Goal: Feedback & Contribution: Contribute content

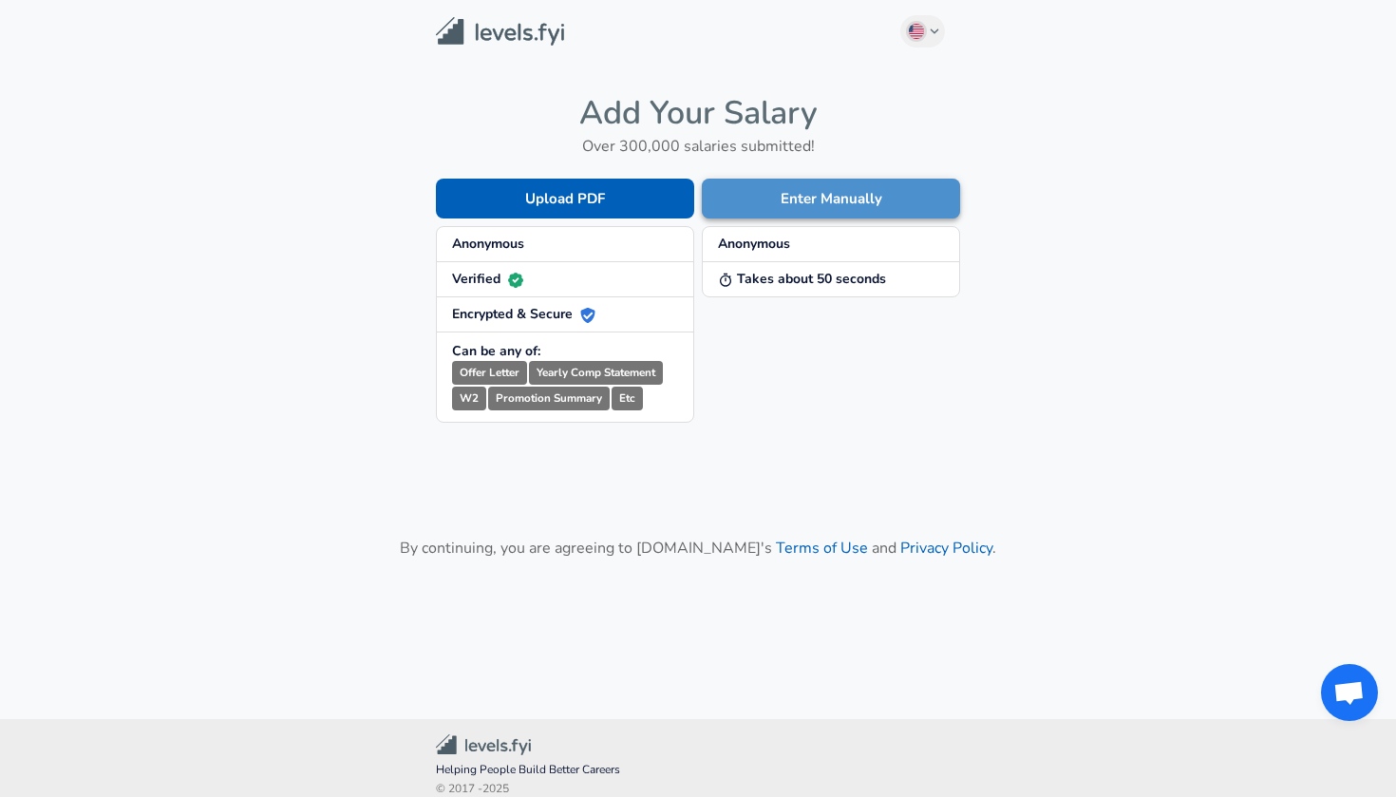
click at [771, 187] on button "Enter Manually" at bounding box center [831, 199] width 258 height 40
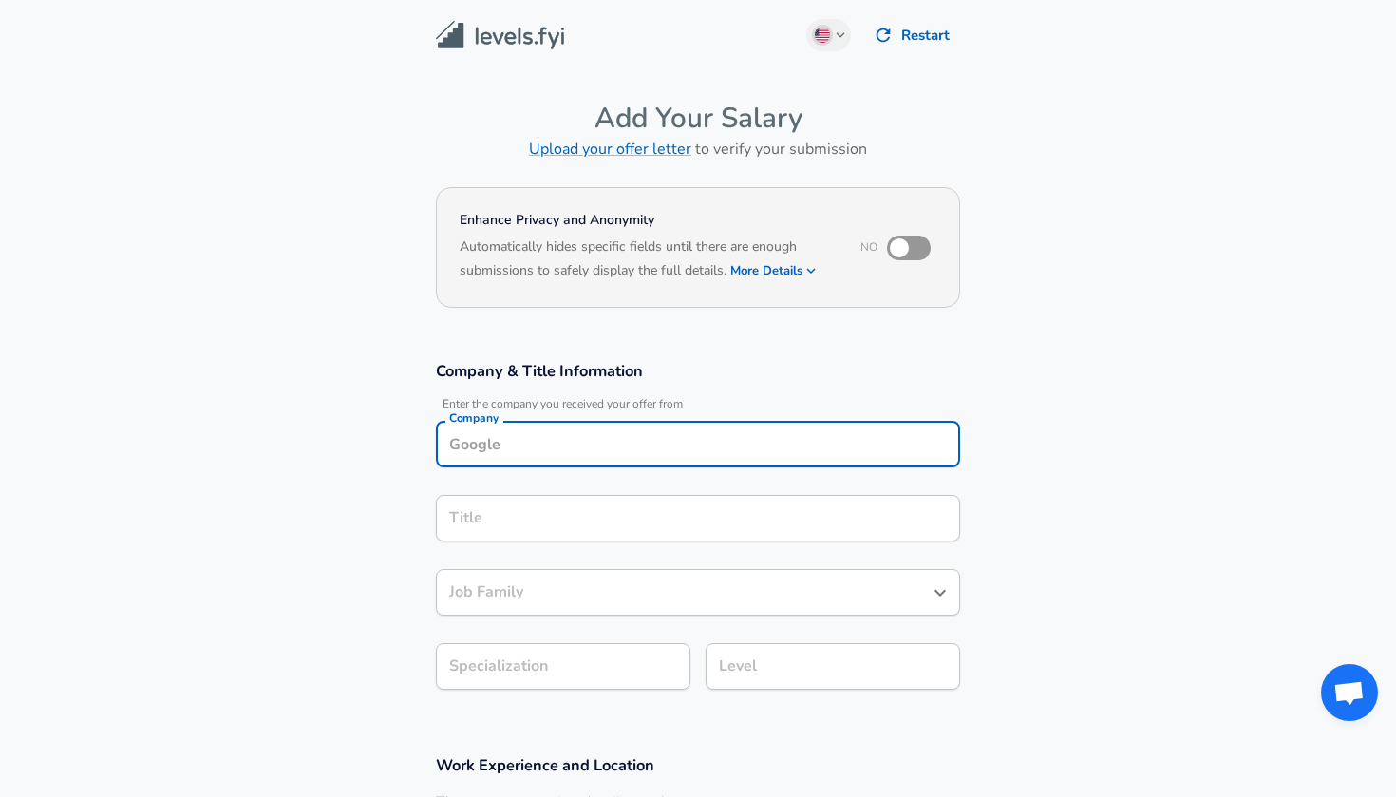
scroll to position [19, 0]
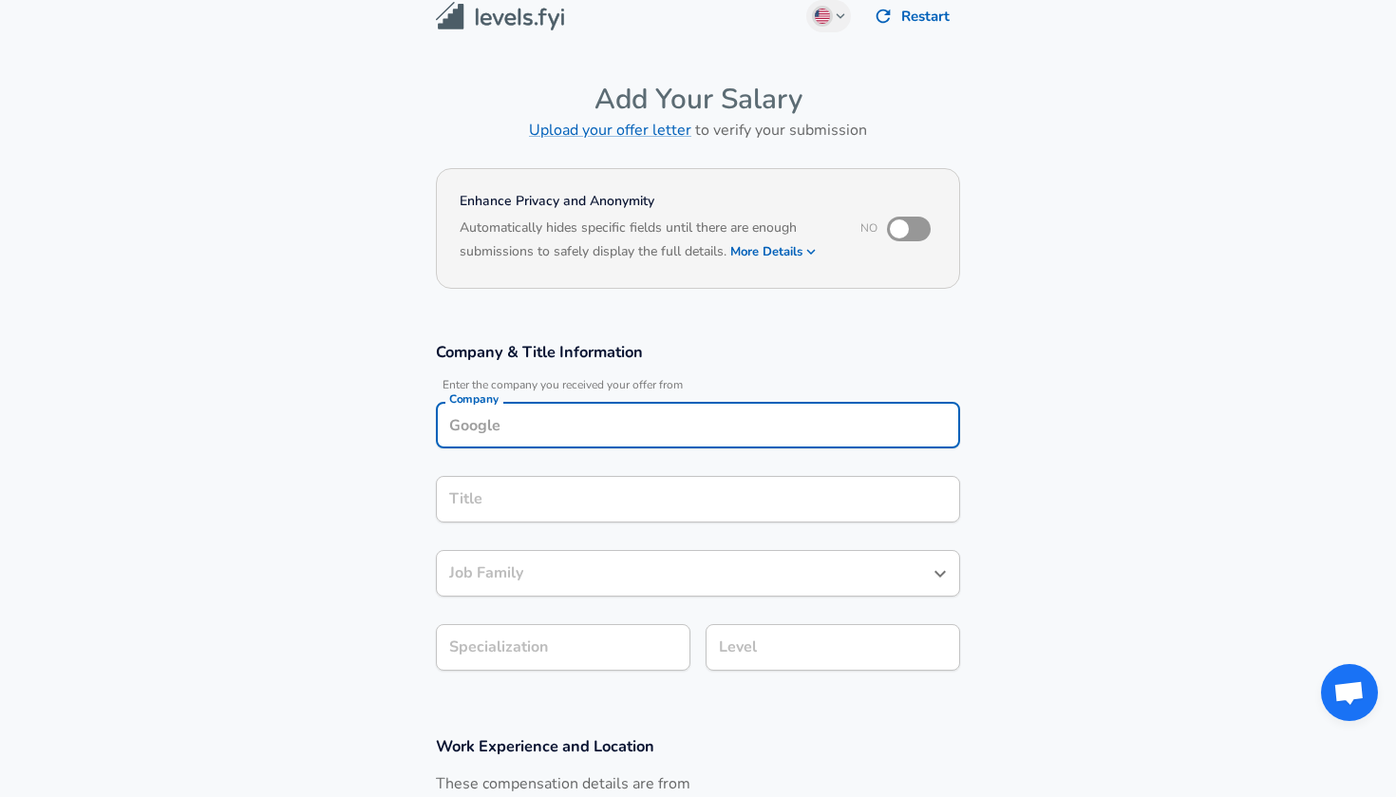
click at [582, 431] on input "Company" at bounding box center [697, 424] width 507 height 29
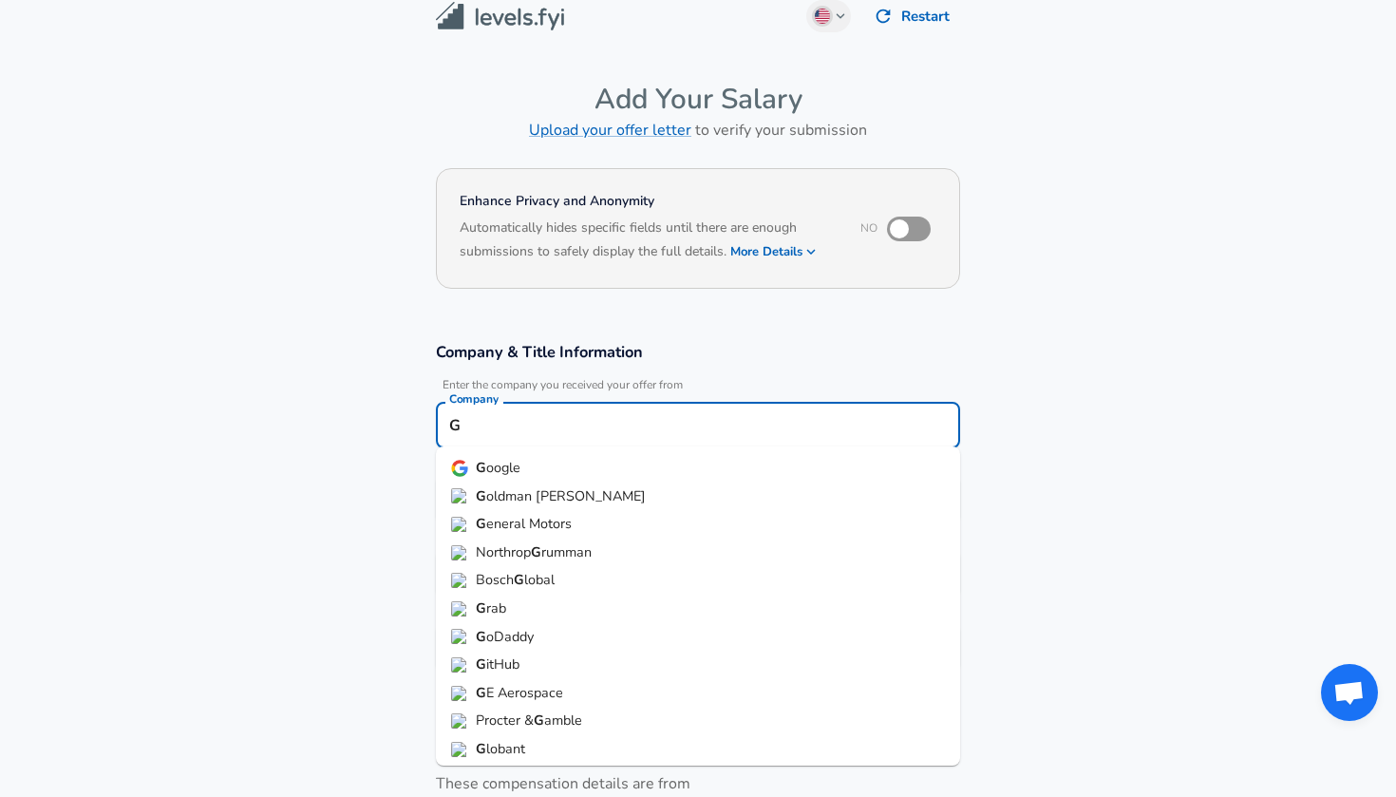
click at [558, 471] on li "G oogle" at bounding box center [698, 468] width 524 height 28
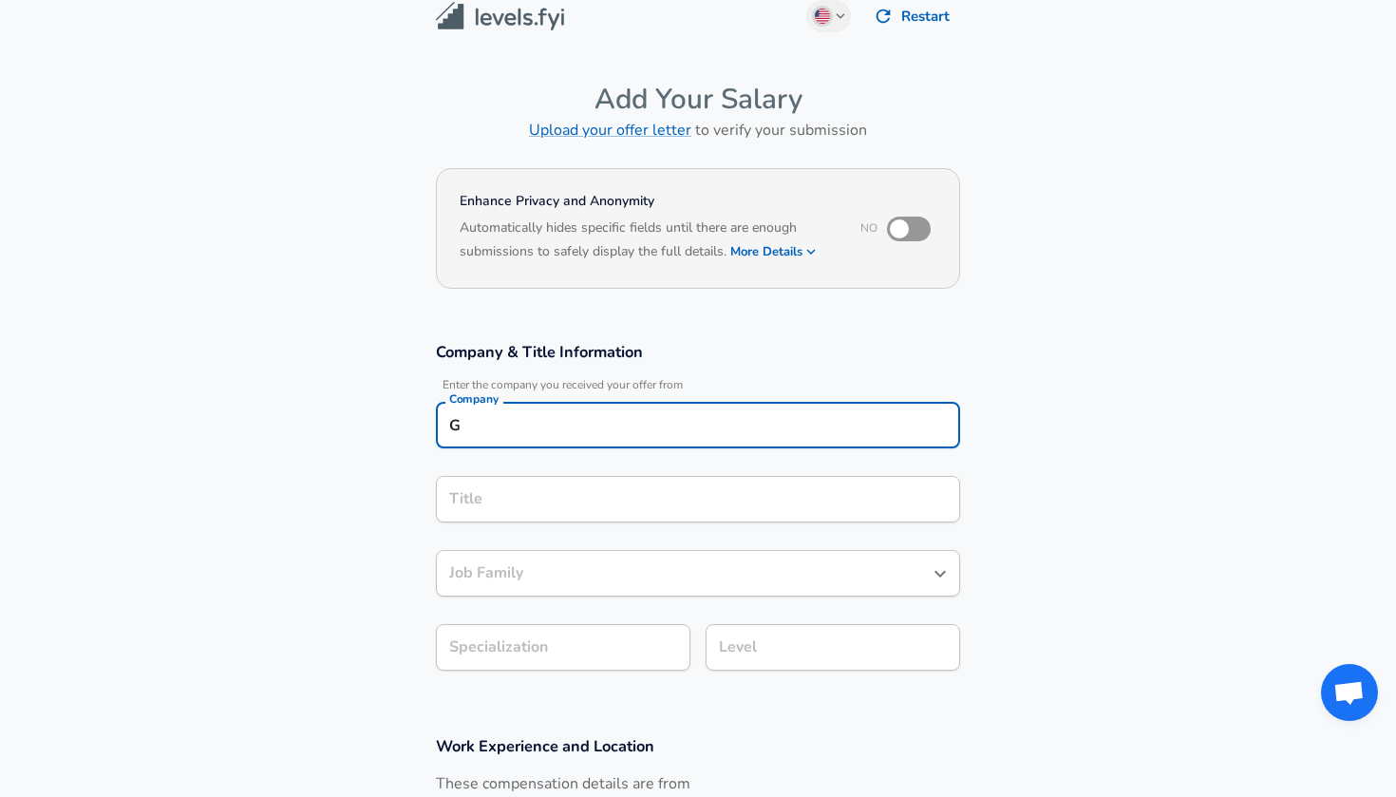
type input "Google"
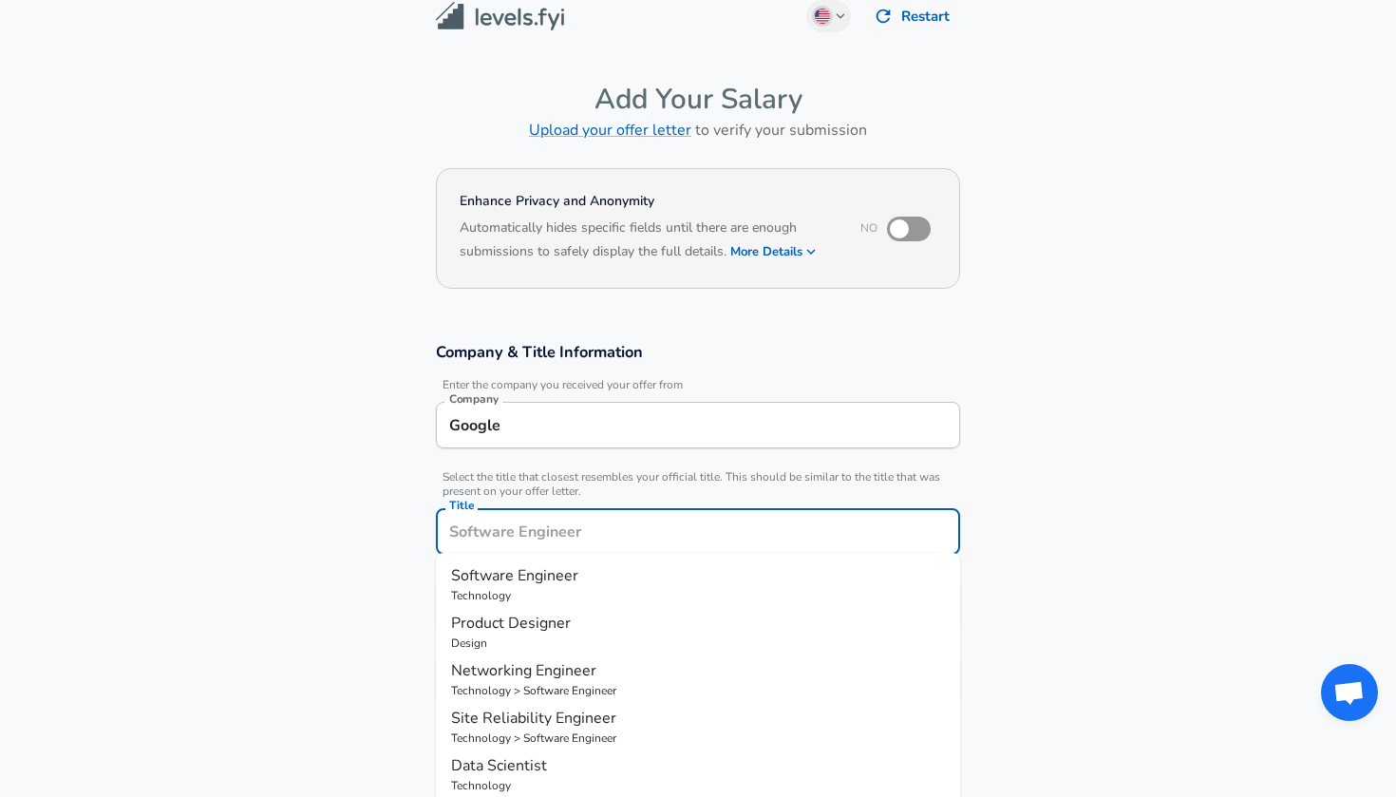
scroll to position [57, 0]
click at [550, 517] on input "Title" at bounding box center [697, 531] width 507 height 29
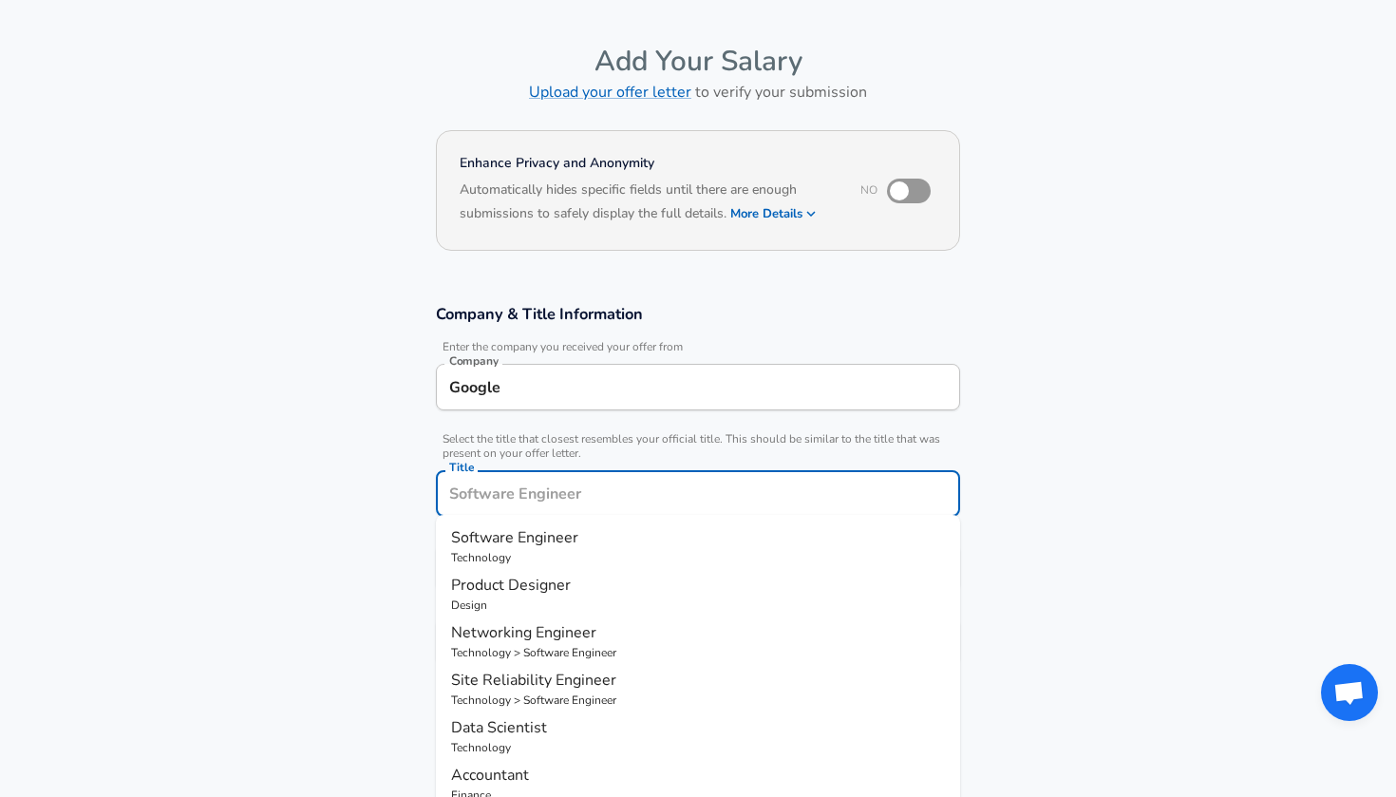
click at [521, 551] on p "Technology" at bounding box center [698, 557] width 494 height 17
type input "Software Engineer"
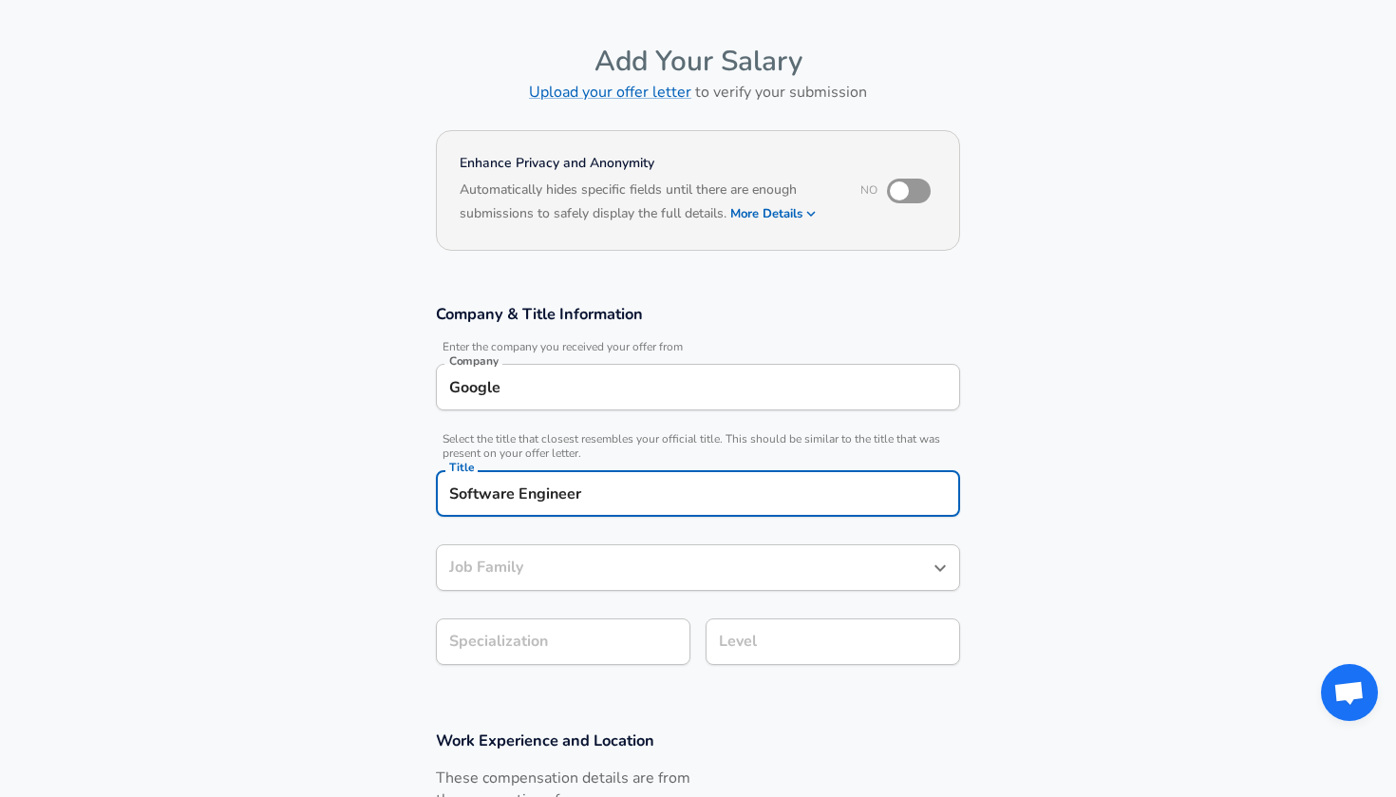
type input "Software Engineer"
click at [517, 568] on input "Software Engineer" at bounding box center [683, 567] width 479 height 29
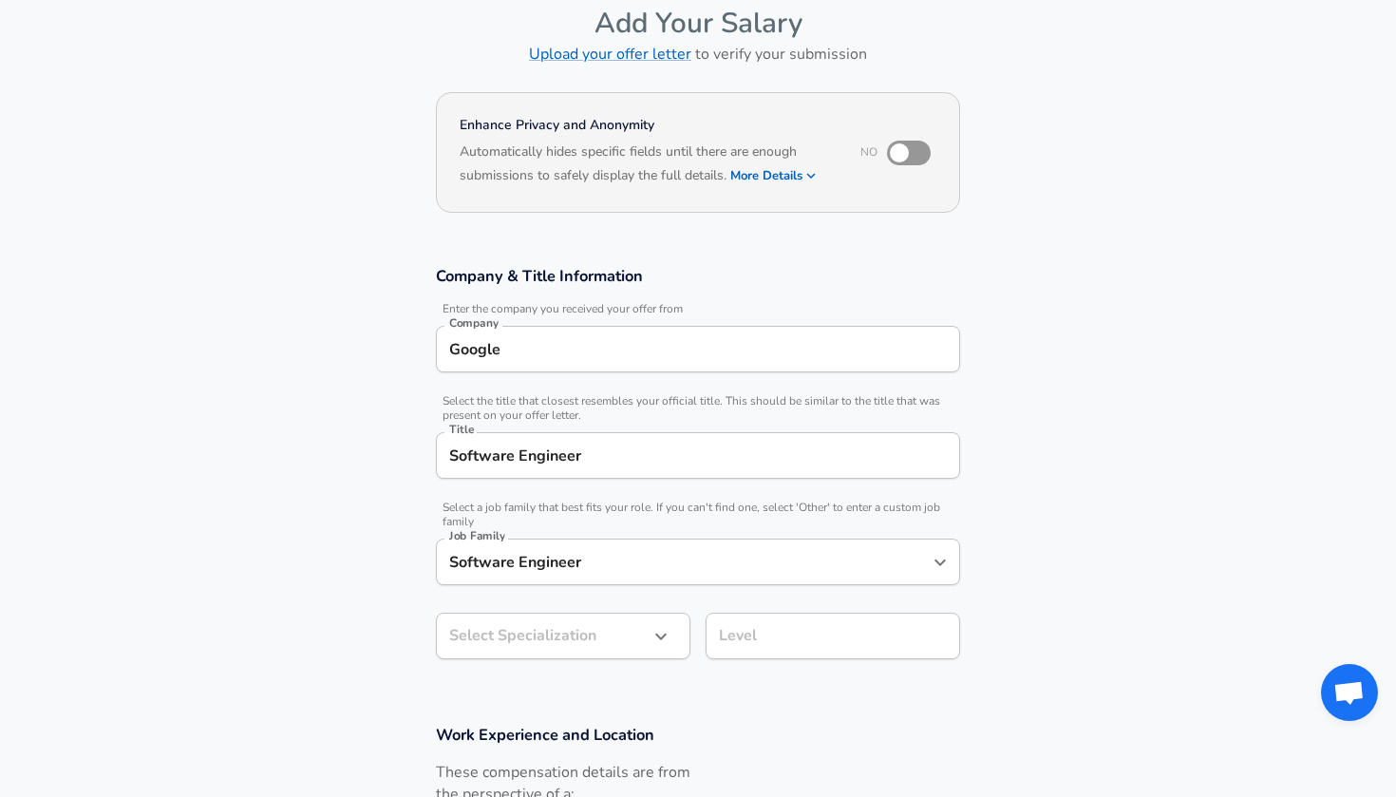
click at [330, 598] on section "Company & Title Information Enter the company you received your offer from Comp…" at bounding box center [698, 472] width 1396 height 459
click at [642, 654] on body "English ([GEOGRAPHIC_DATA]) Change Restart Add Your Salary Upload your offer le…" at bounding box center [698, 303] width 1396 height 797
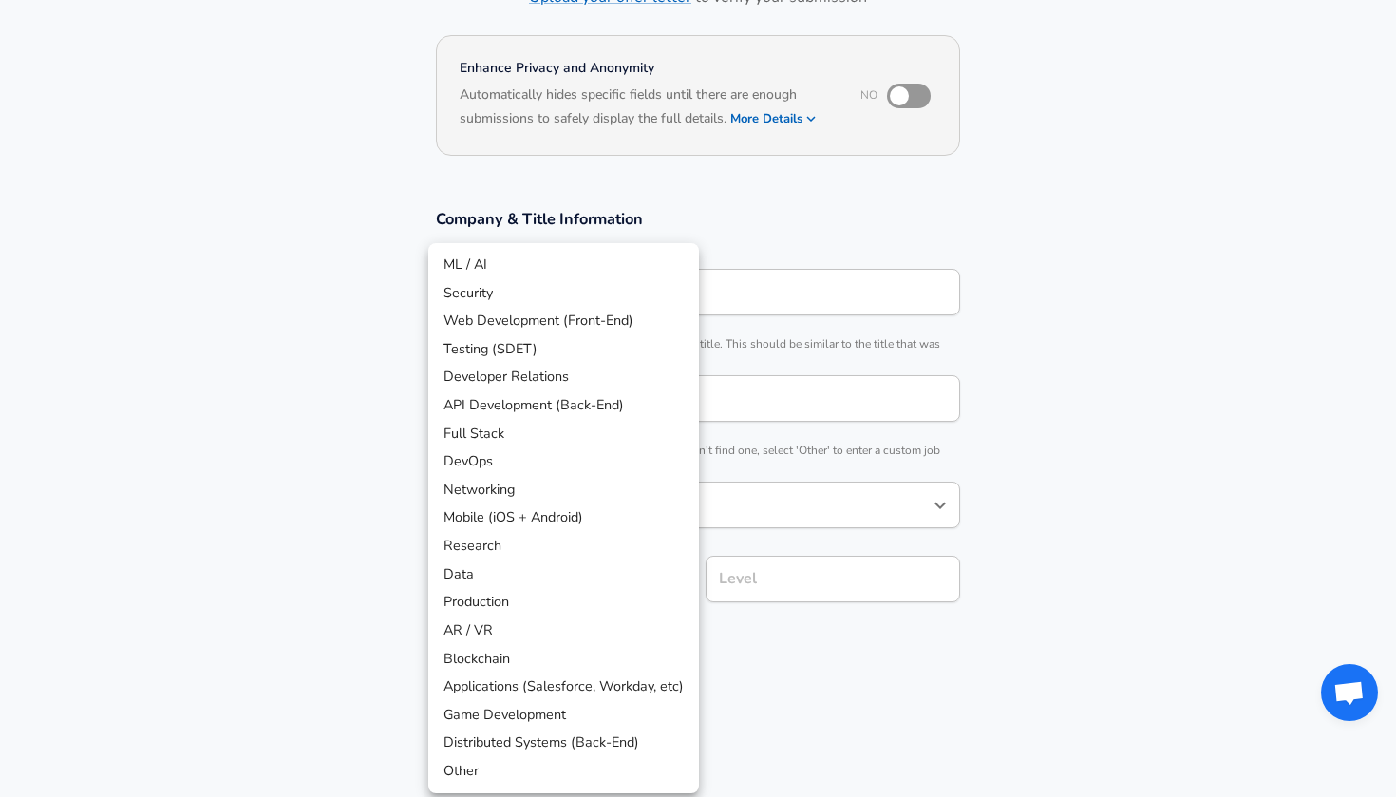
click at [792, 584] on div at bounding box center [698, 398] width 1396 height 797
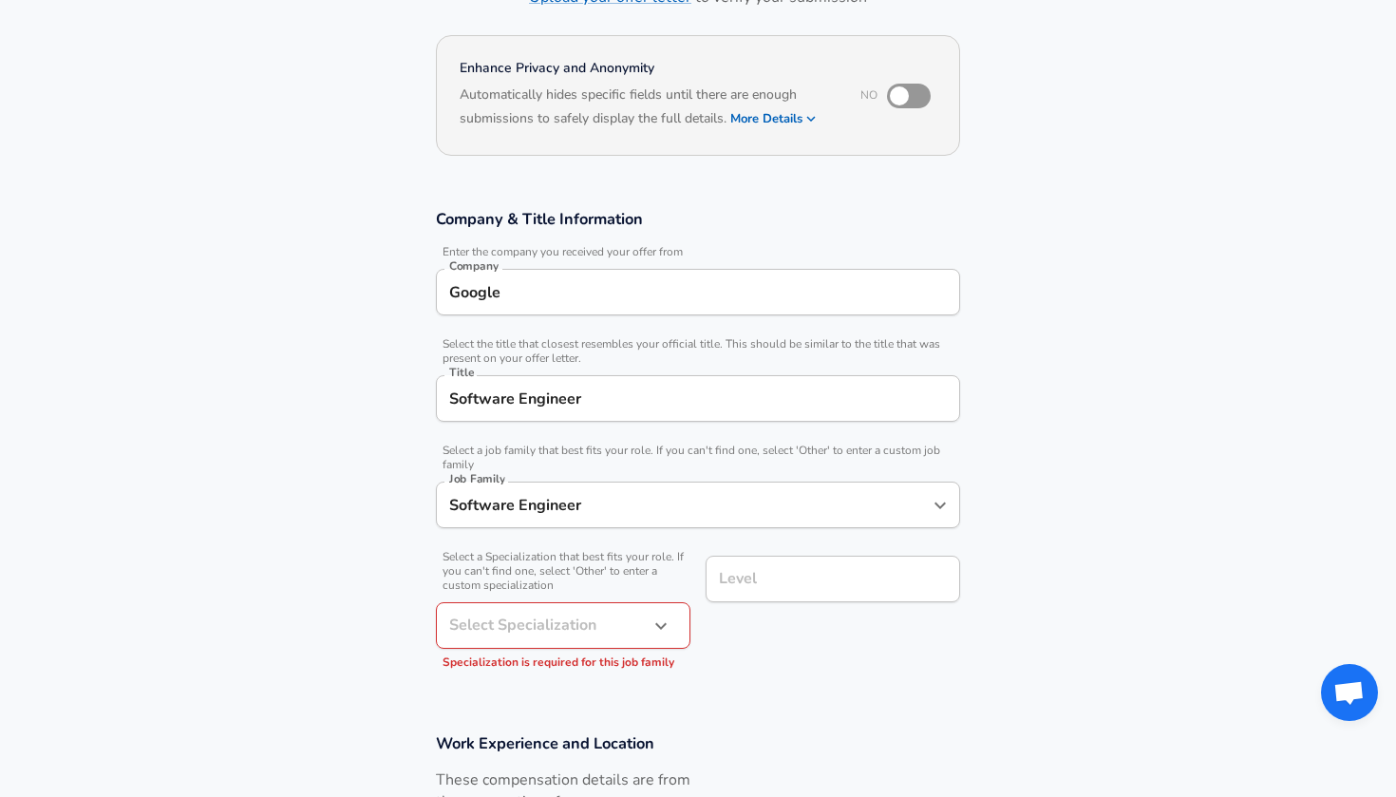
click at [657, 616] on icon "button" at bounding box center [661, 625] width 23 height 23
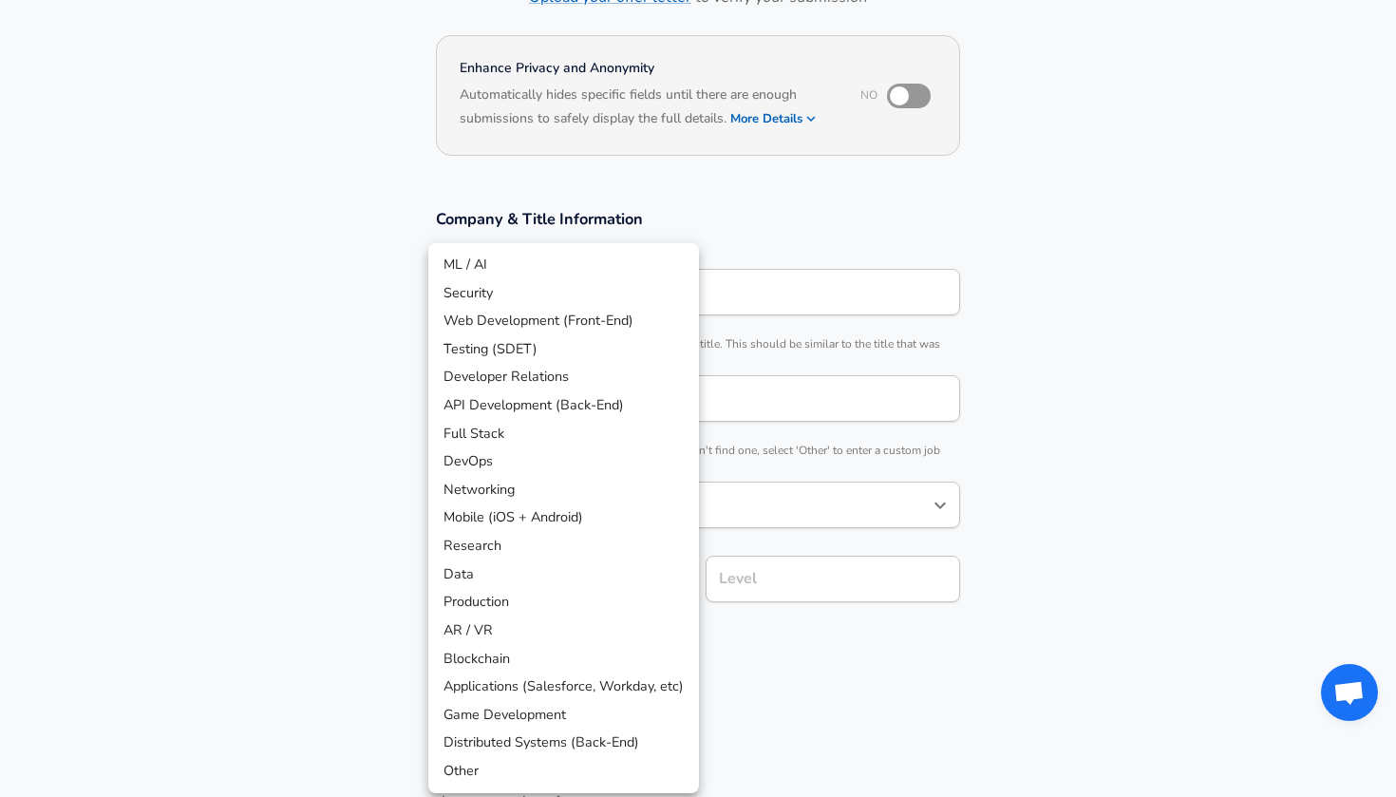
click at [528, 730] on li "Distributed Systems (Back-End)" at bounding box center [563, 742] width 271 height 28
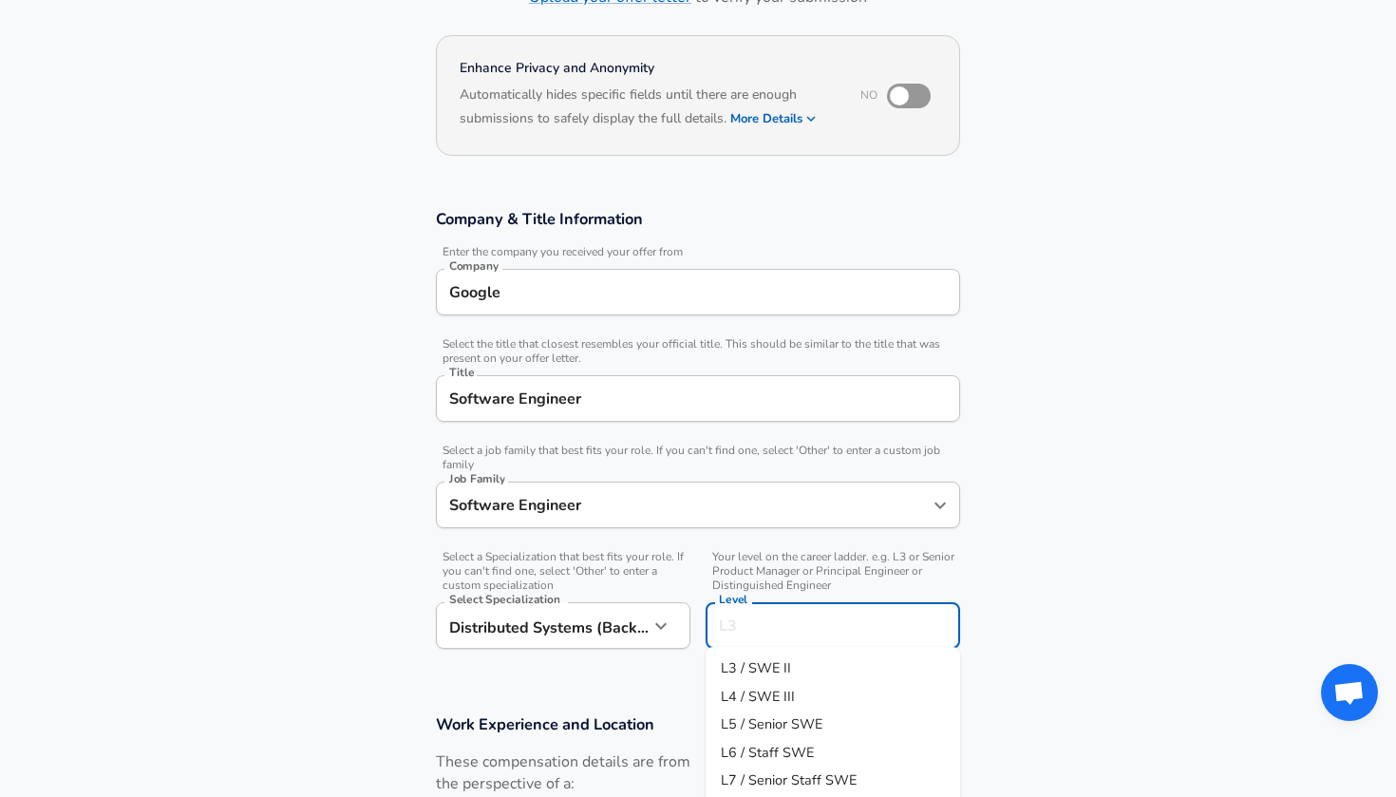
scroll to position [190, 0]
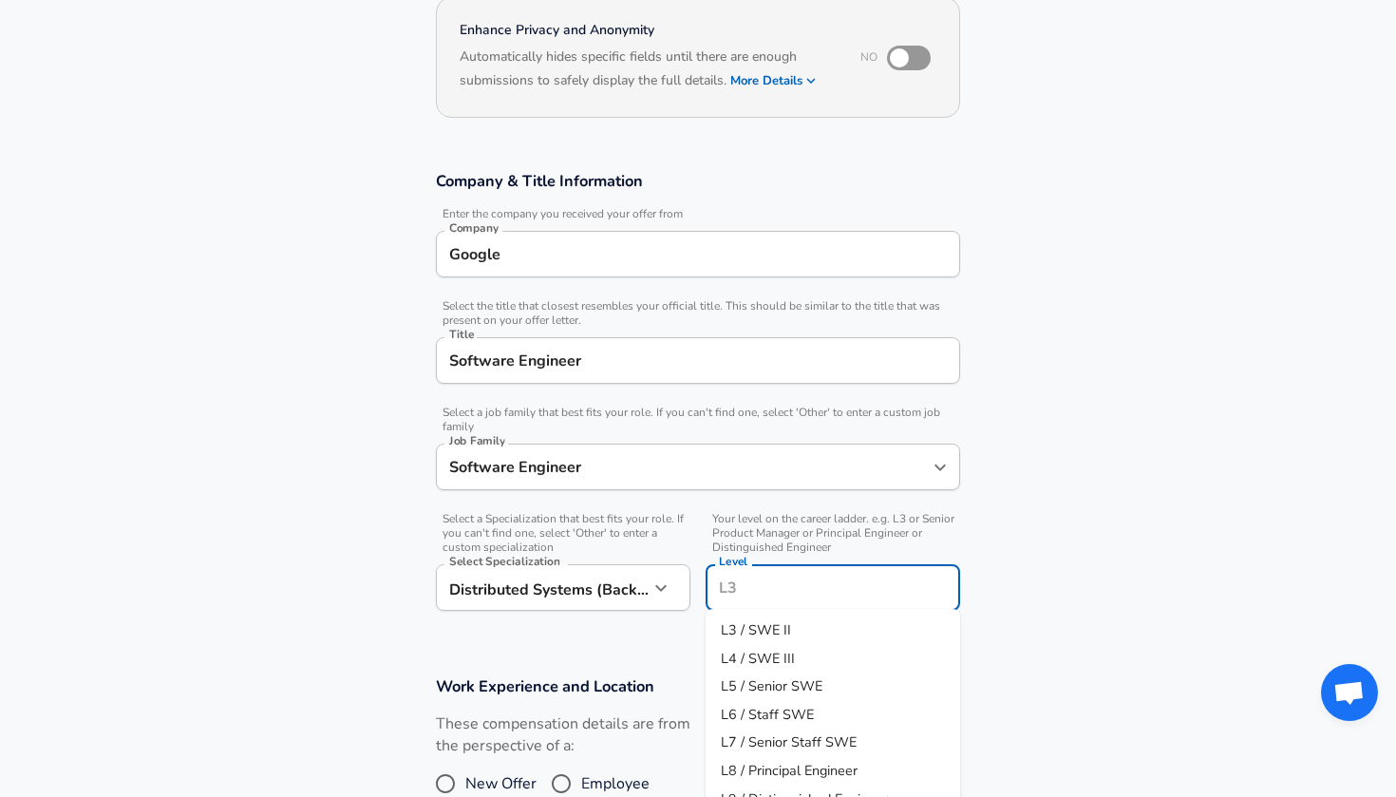
click at [770, 580] on input "Level" at bounding box center [832, 587] width 237 height 29
click at [676, 604] on div "Distributed Systems (Back-End) Distributed Systems (Back-End) Select Specializa…" at bounding box center [563, 587] width 255 height 47
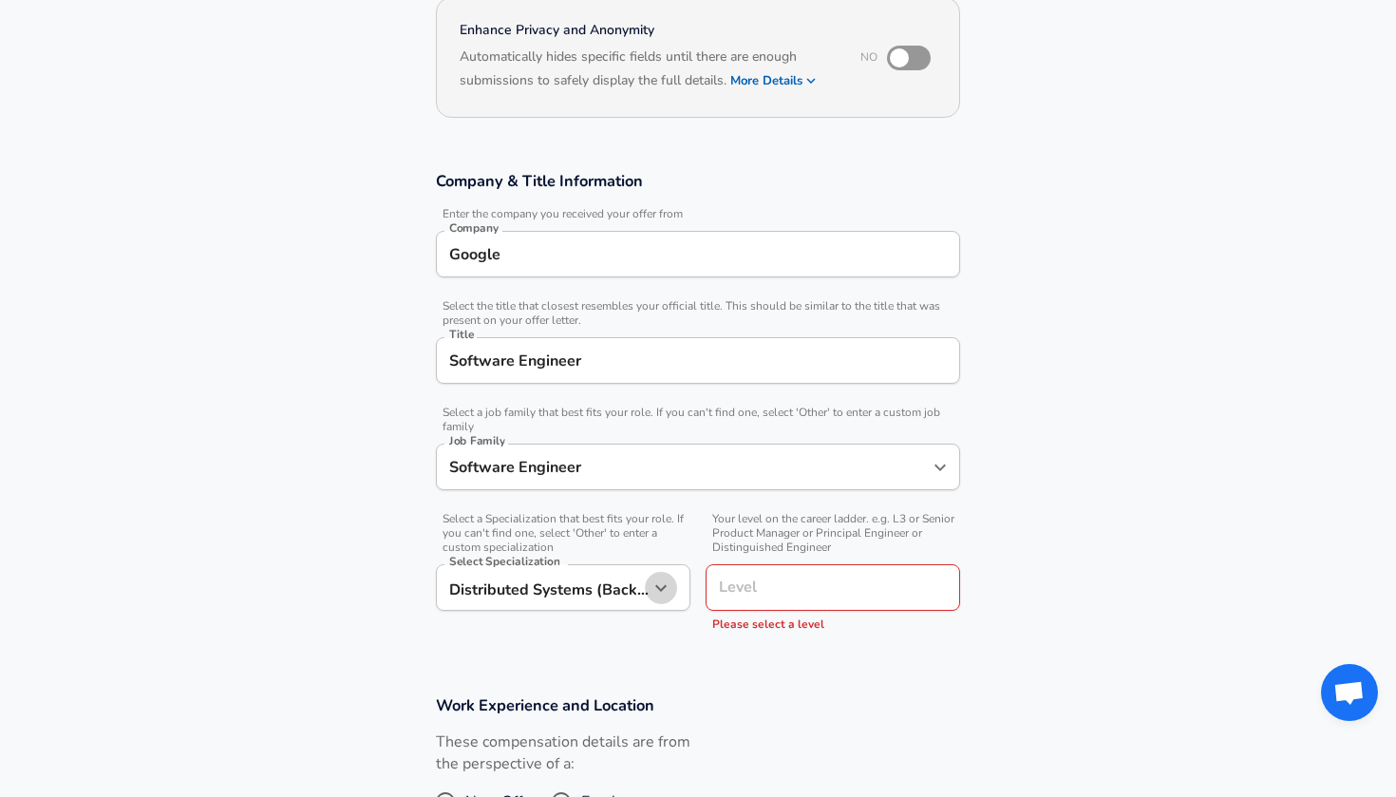
click at [660, 595] on icon "button" at bounding box center [661, 587] width 23 height 23
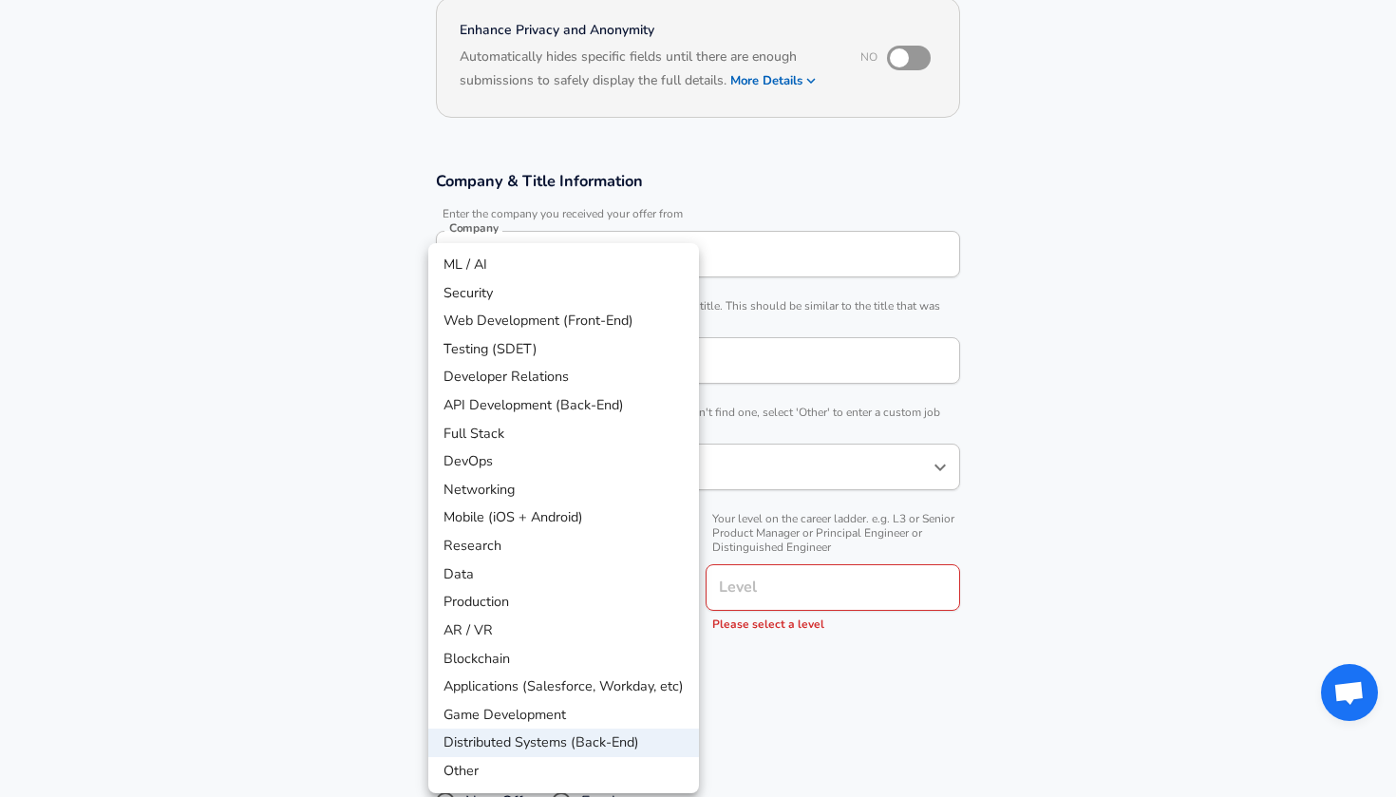
click at [487, 757] on li "Other" at bounding box center [563, 771] width 271 height 28
type input "Other"
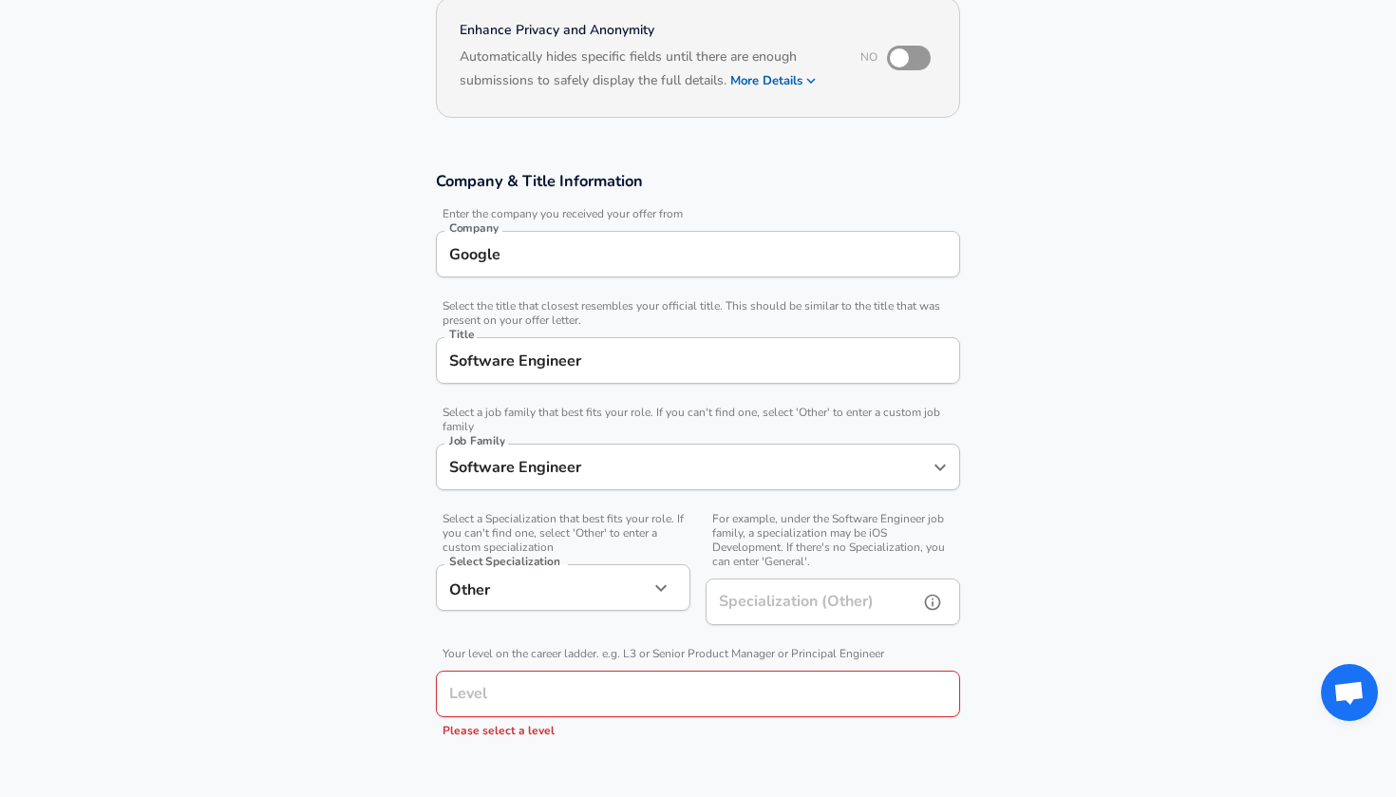
click at [755, 601] on input "Specialization (Other)" at bounding box center [808, 601] width 205 height 47
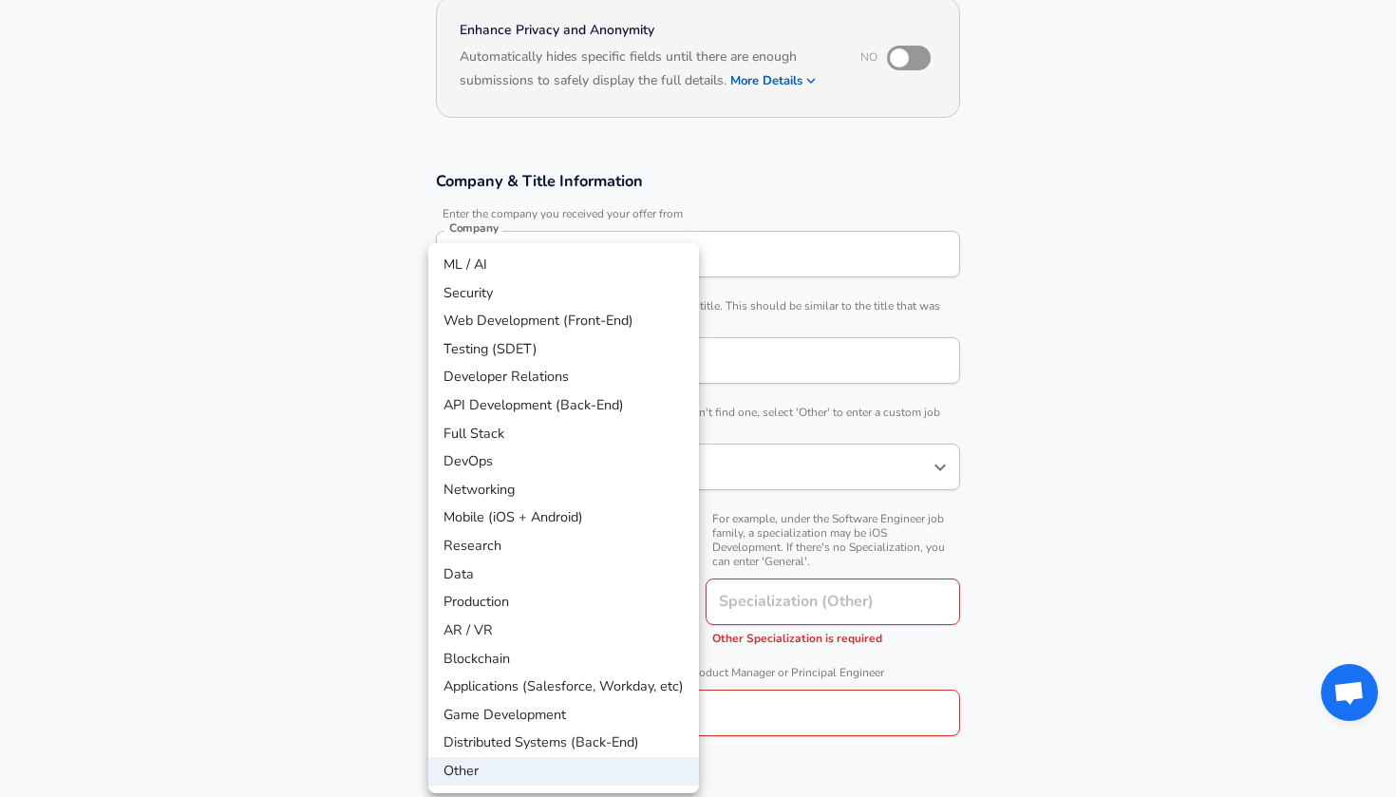
click at [613, 565] on body "English ([GEOGRAPHIC_DATA]) Change Restart Add Your Salary Upload your offer le…" at bounding box center [698, 208] width 1396 height 797
click at [350, 476] on div at bounding box center [698, 398] width 1396 height 797
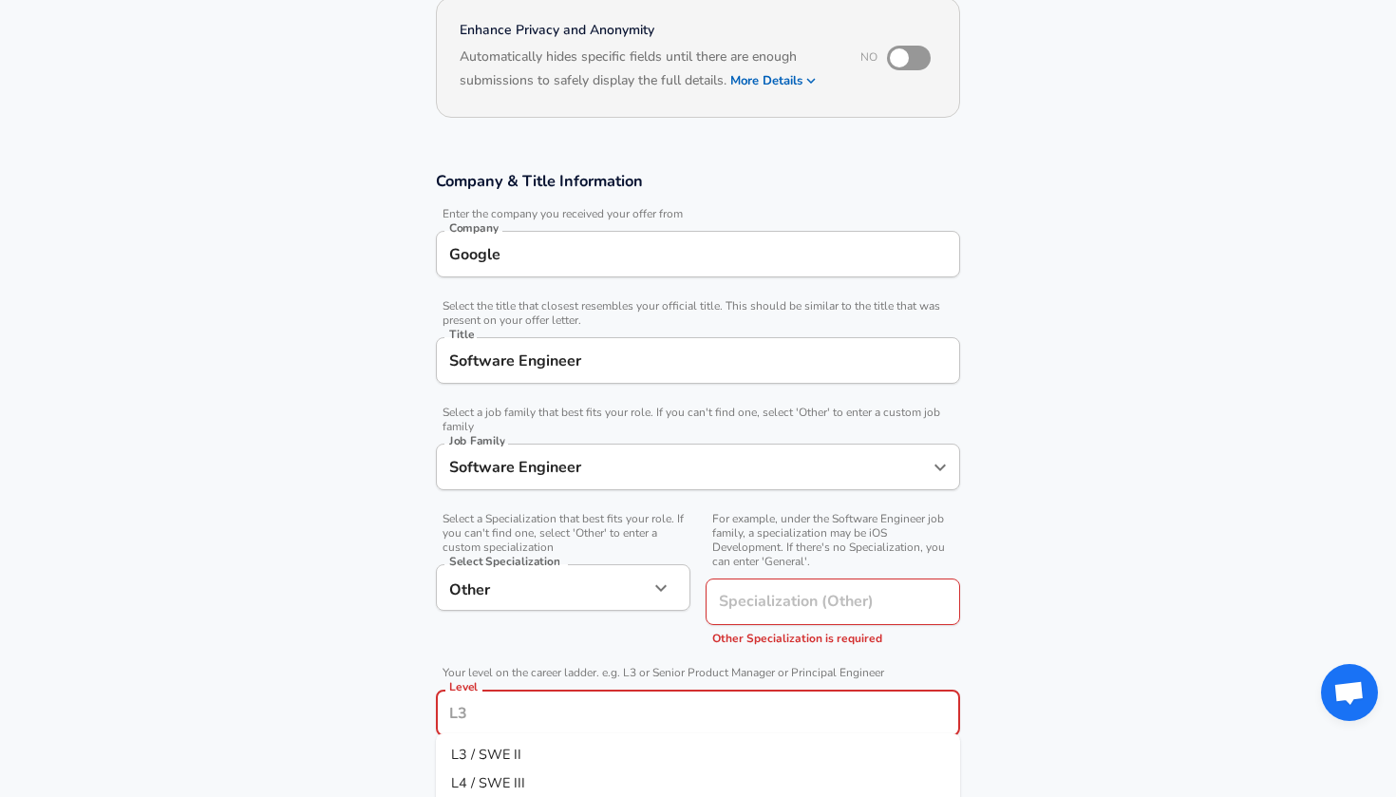
click at [499, 707] on input "Level" at bounding box center [697, 712] width 507 height 29
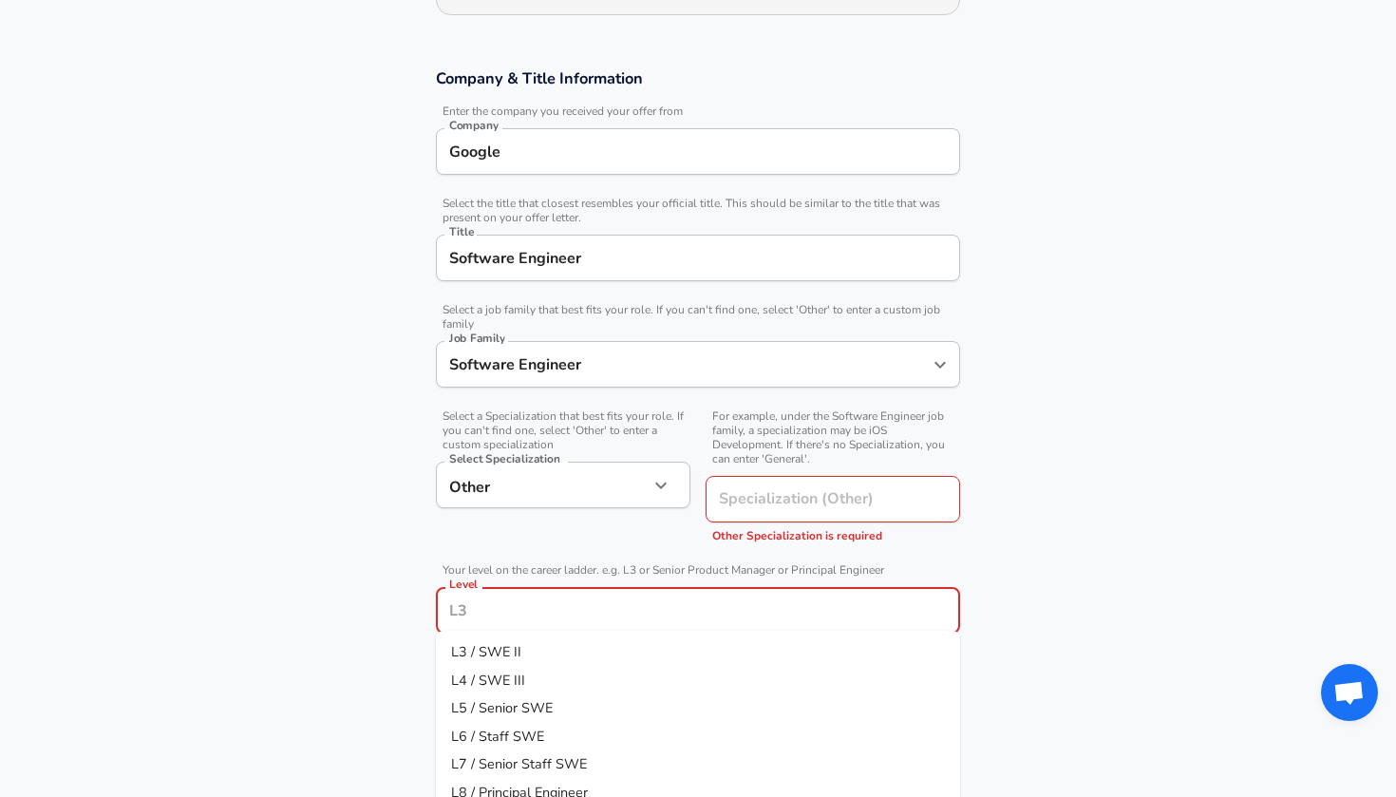
scroll to position [314, 0]
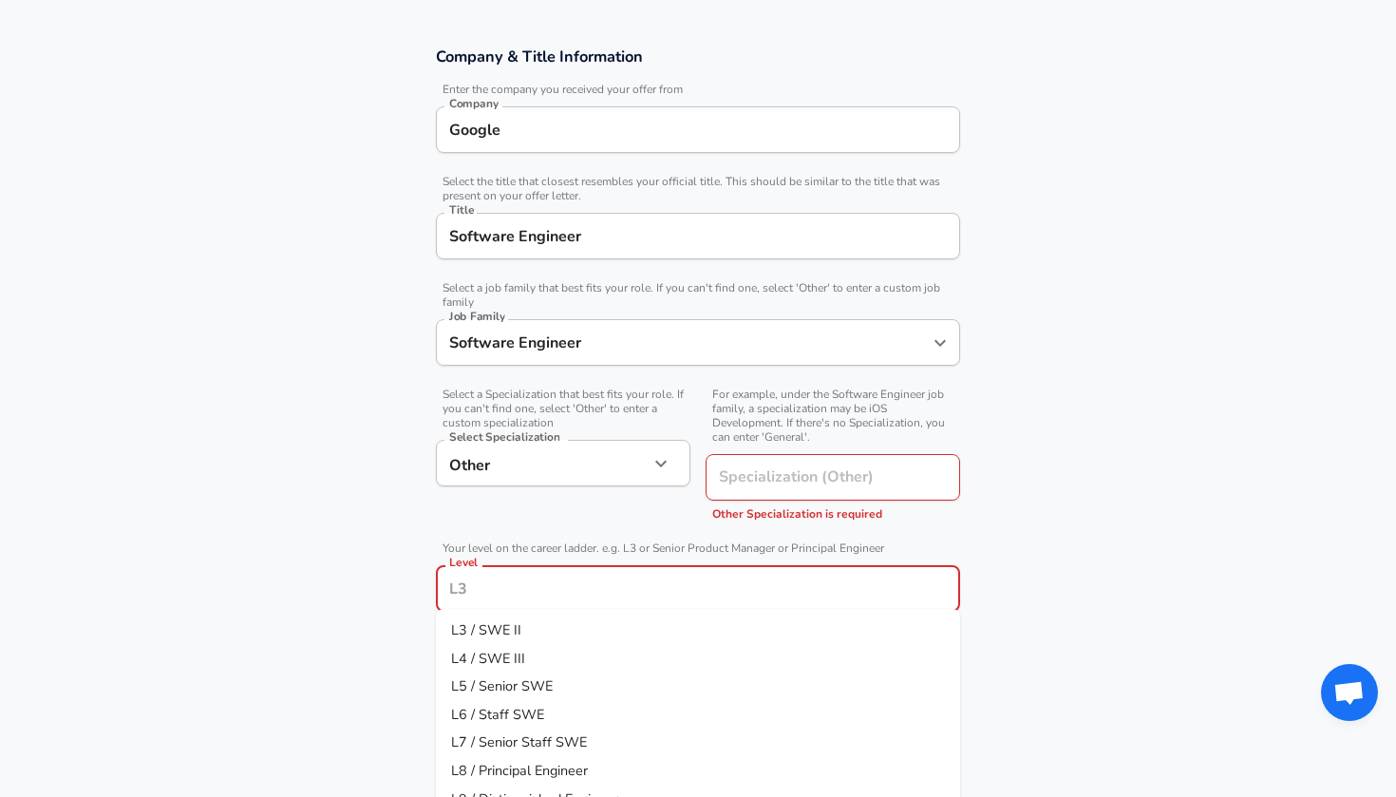
click at [488, 685] on span "L5 / Senior SWE" at bounding box center [502, 685] width 102 height 19
type input "L5 / Senior SWE"
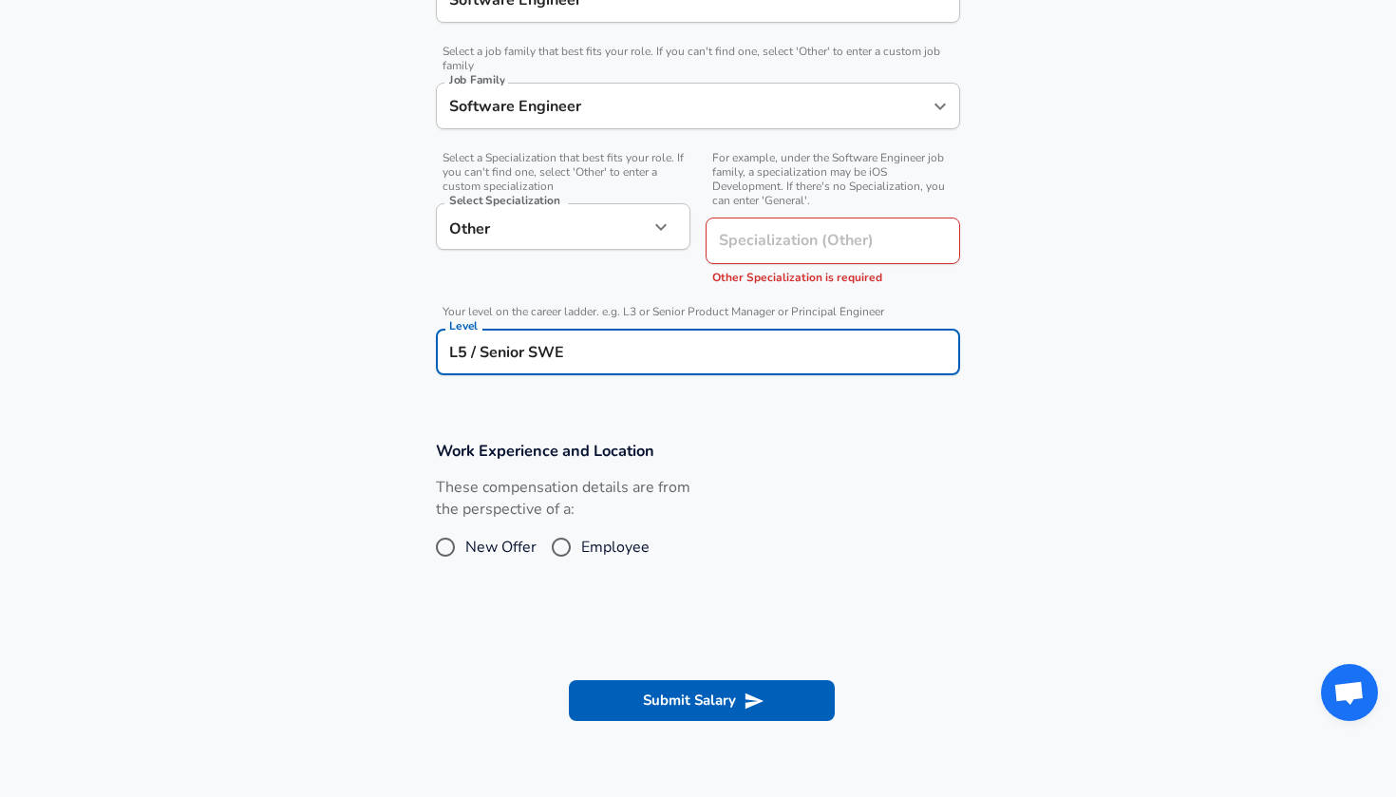
scroll to position [564, 0]
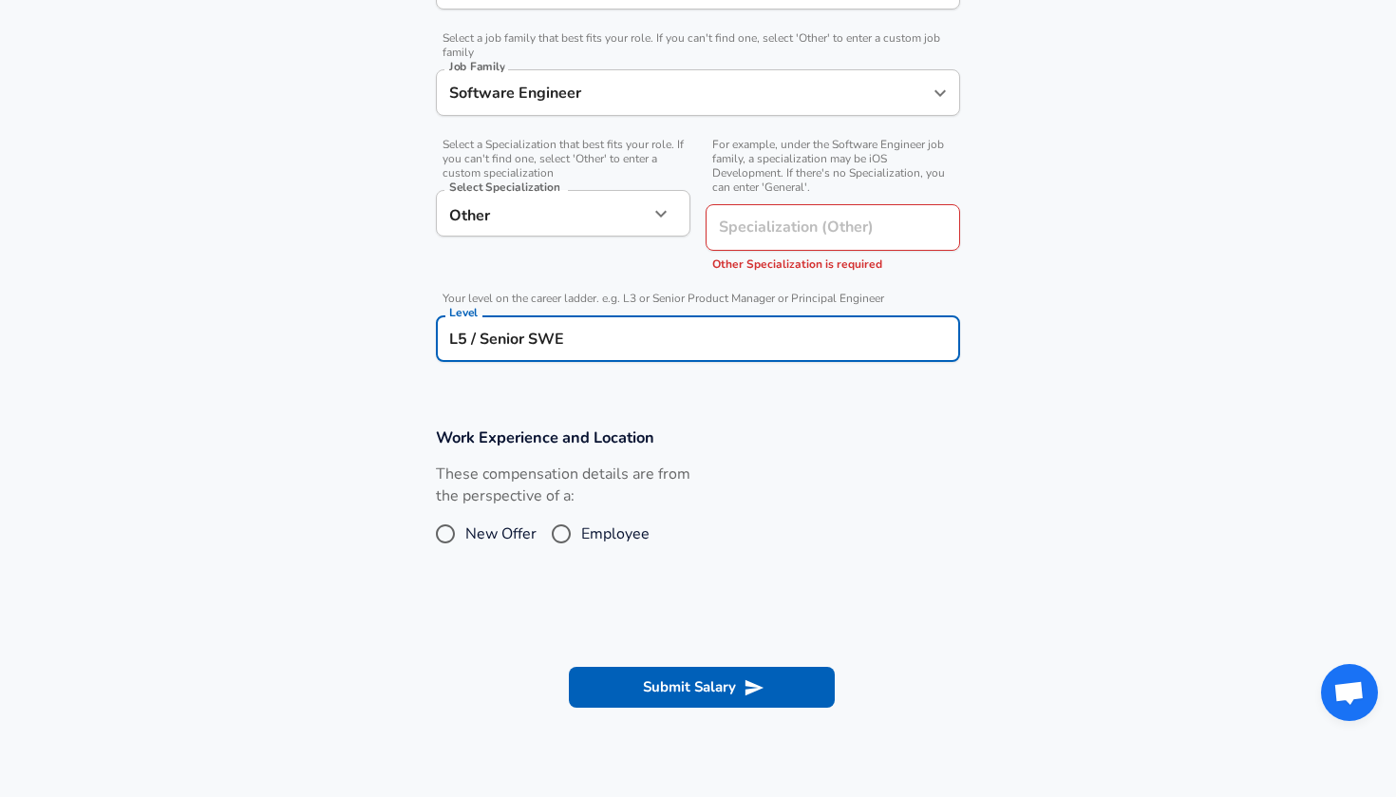
click at [562, 531] on input "Employee" at bounding box center [561, 534] width 40 height 30
radio input "true"
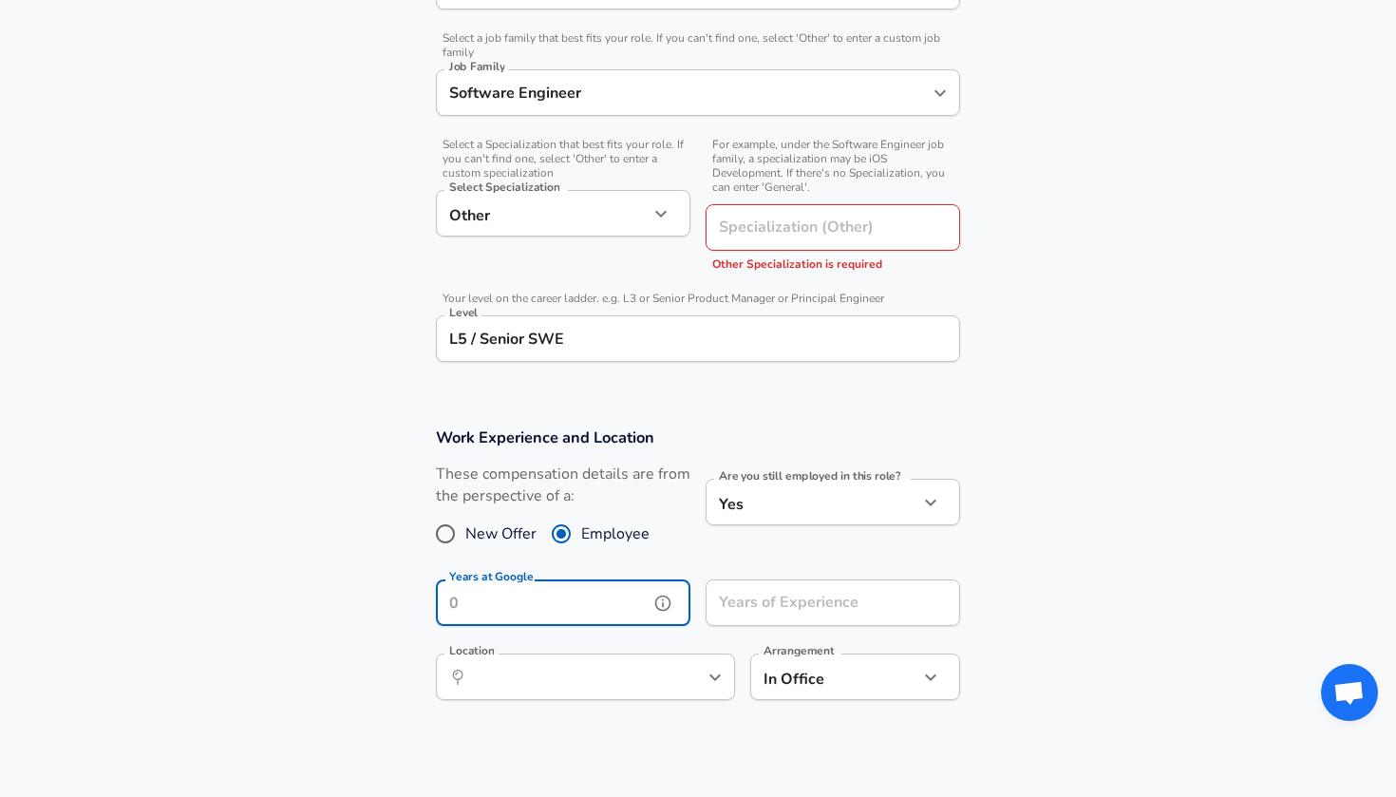
click at [602, 593] on input "Years at Google" at bounding box center [542, 602] width 213 height 47
type input "8"
click at [764, 584] on div "Years of Experience Years of Experience" at bounding box center [833, 604] width 255 height 51
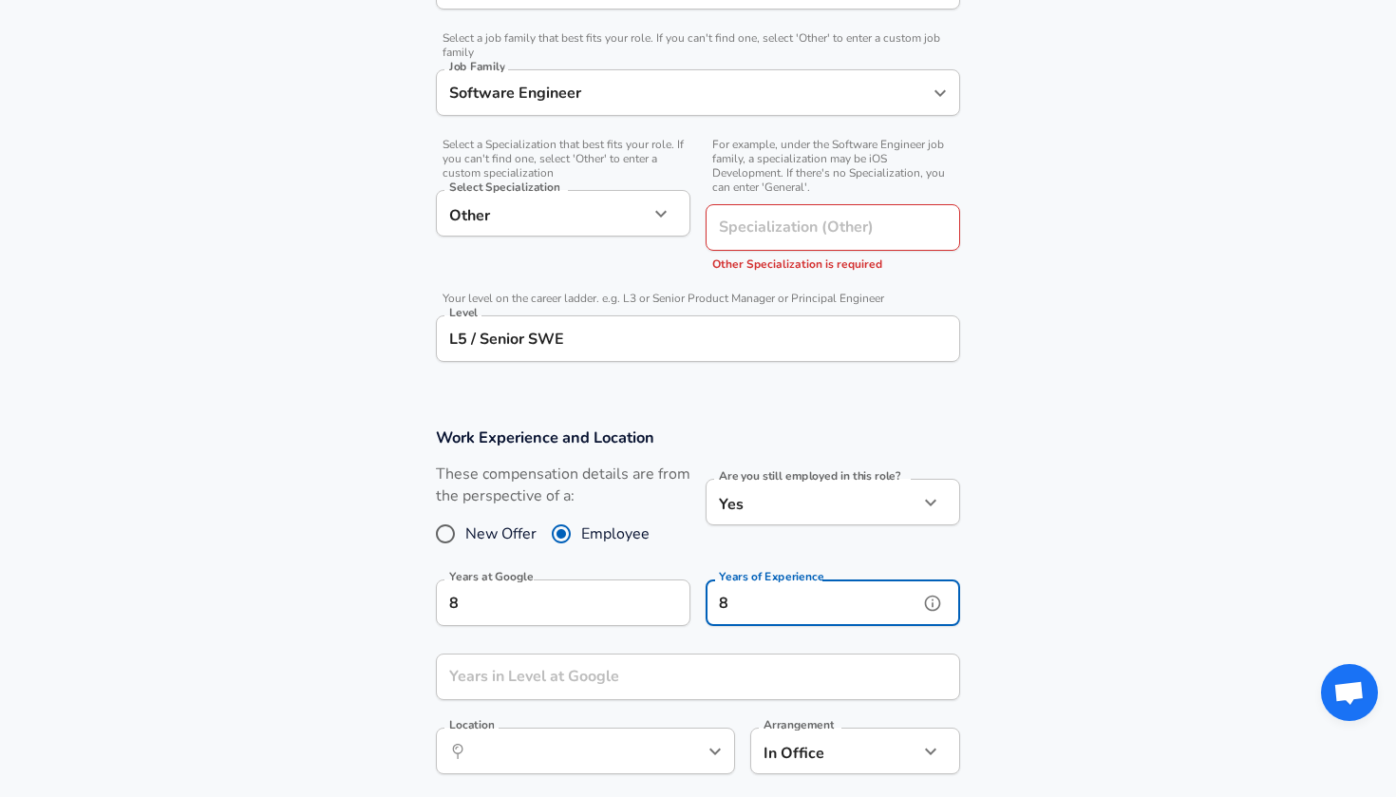
type input "8"
click at [612, 674] on input "Years in Level at Google" at bounding box center [677, 676] width 482 height 47
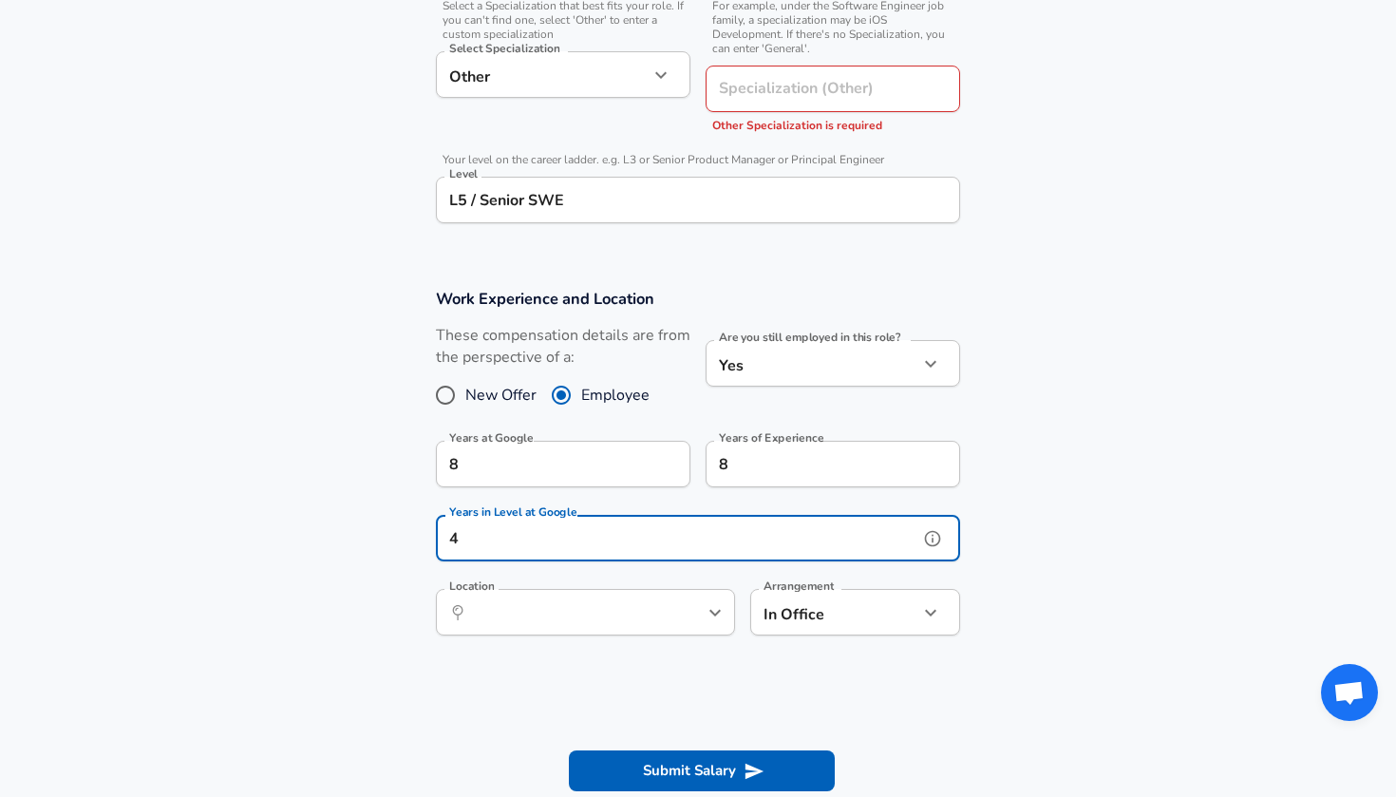
scroll to position [728, 0]
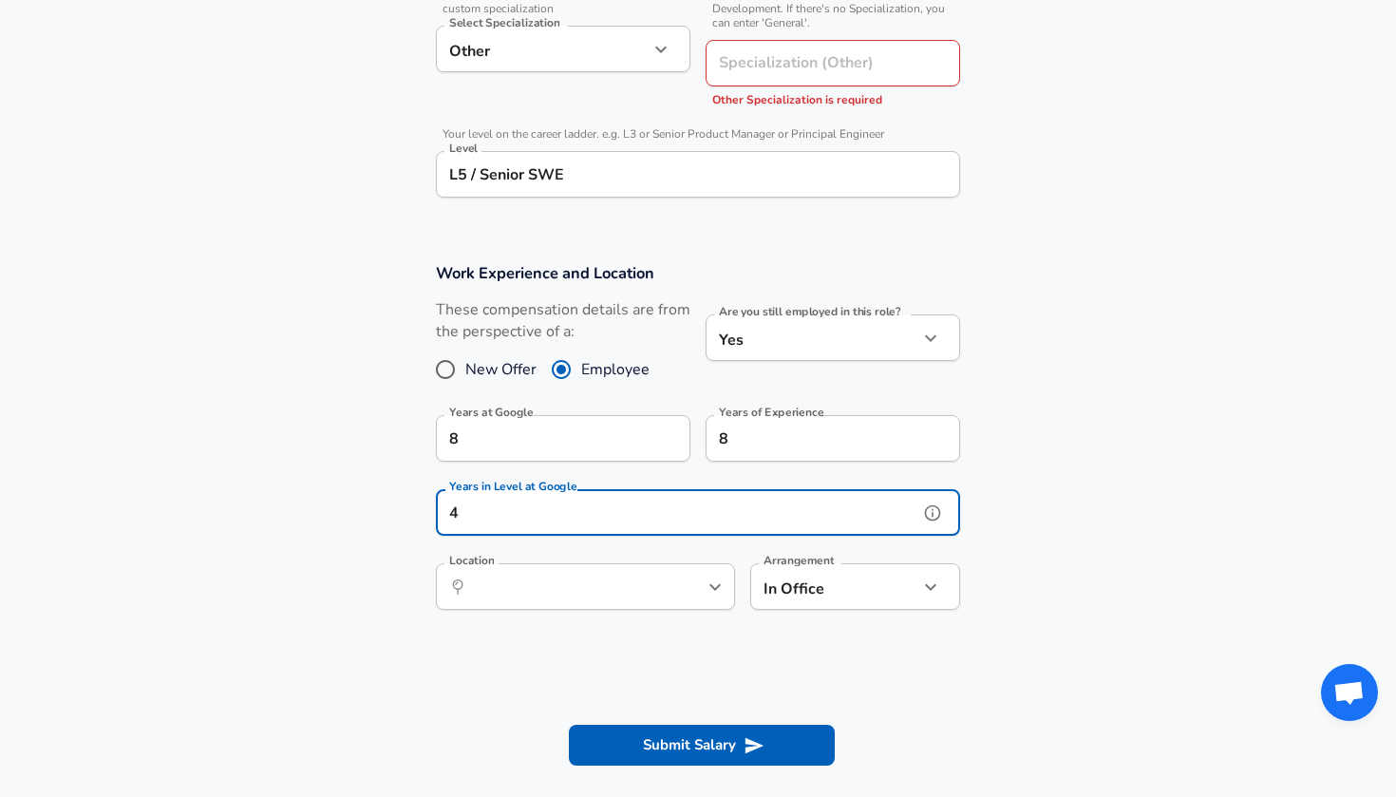
click at [688, 579] on icon "help" at bounding box center [683, 586] width 19 height 19
type input "4"
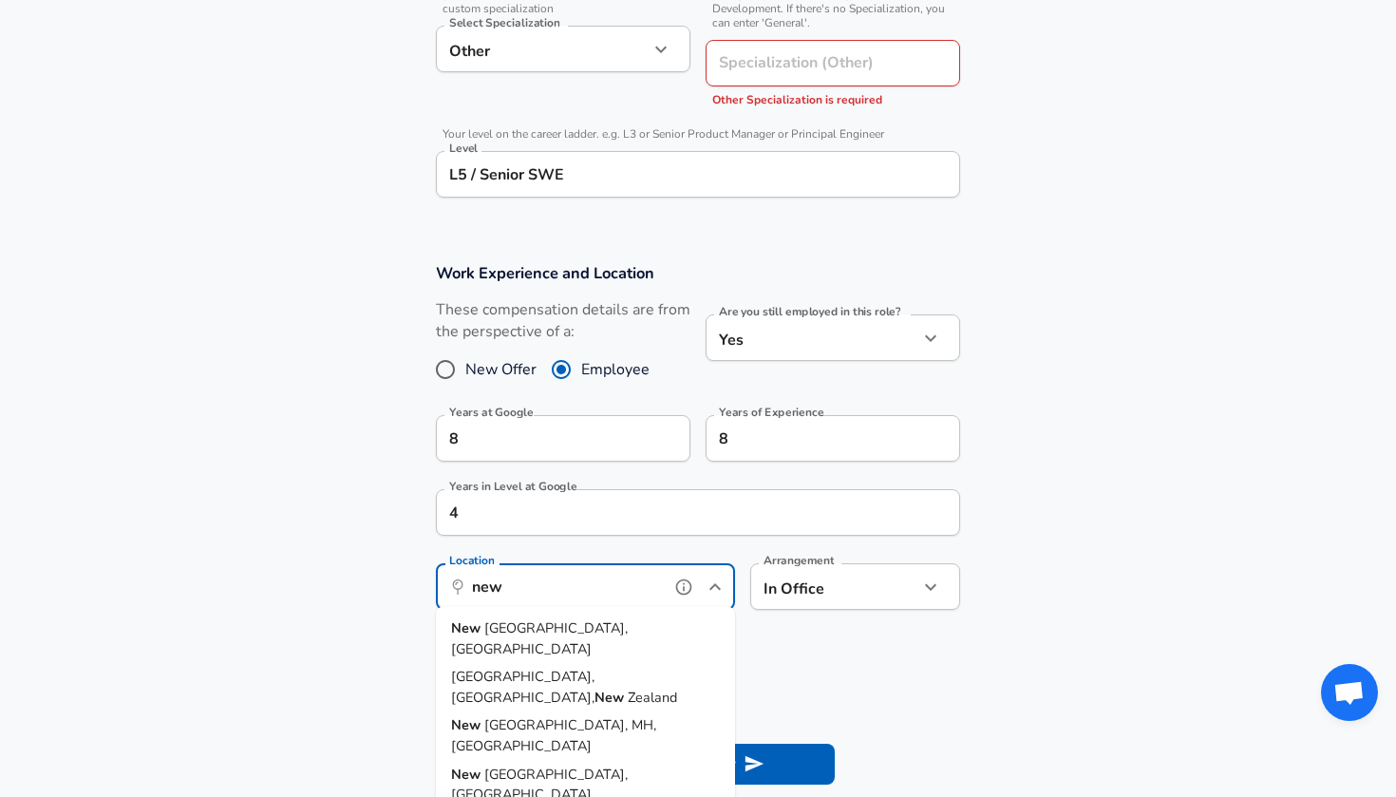
click at [571, 626] on li "[GEOGRAPHIC_DATA], [GEOGRAPHIC_DATA]" at bounding box center [585, 638] width 299 height 48
type input "[US_STATE], [GEOGRAPHIC_DATA]"
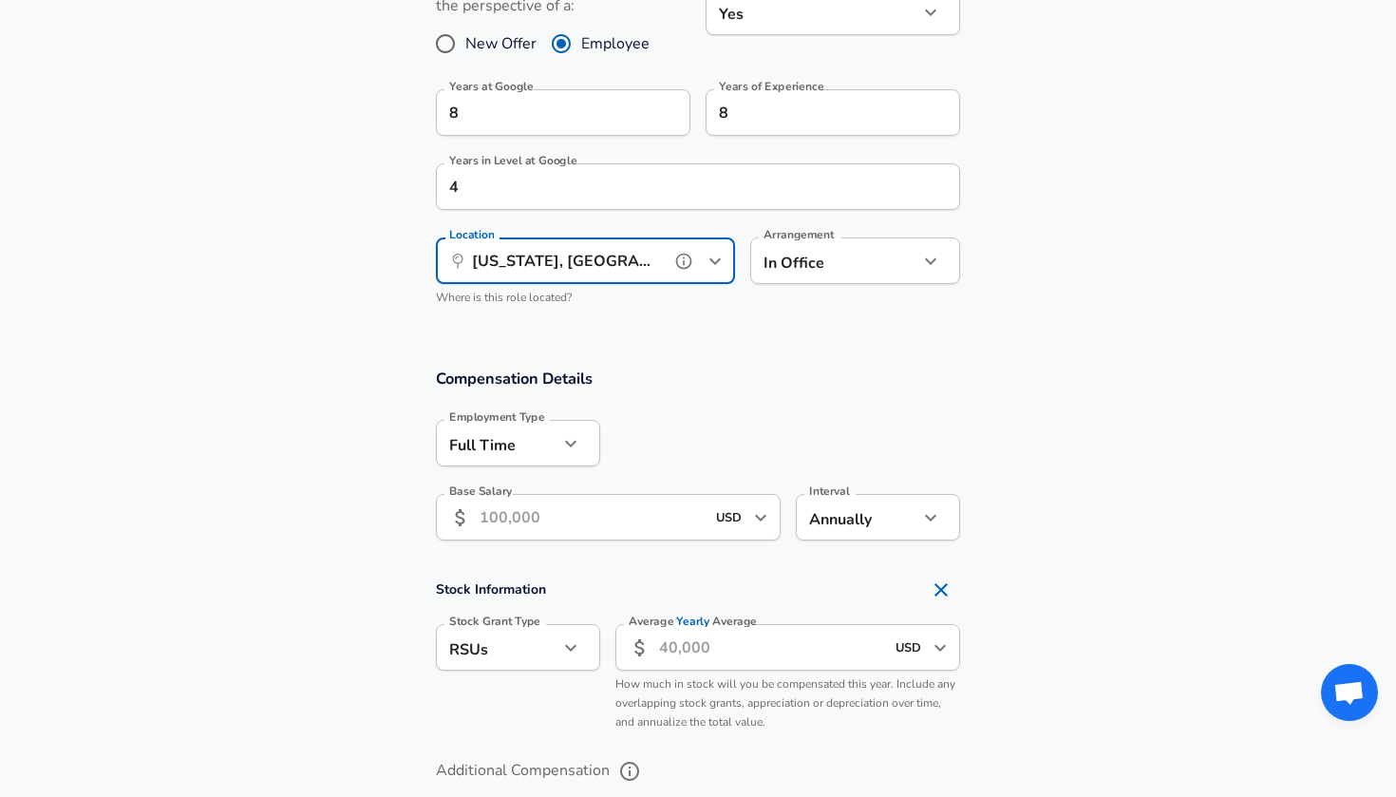
scroll to position [1093, 0]
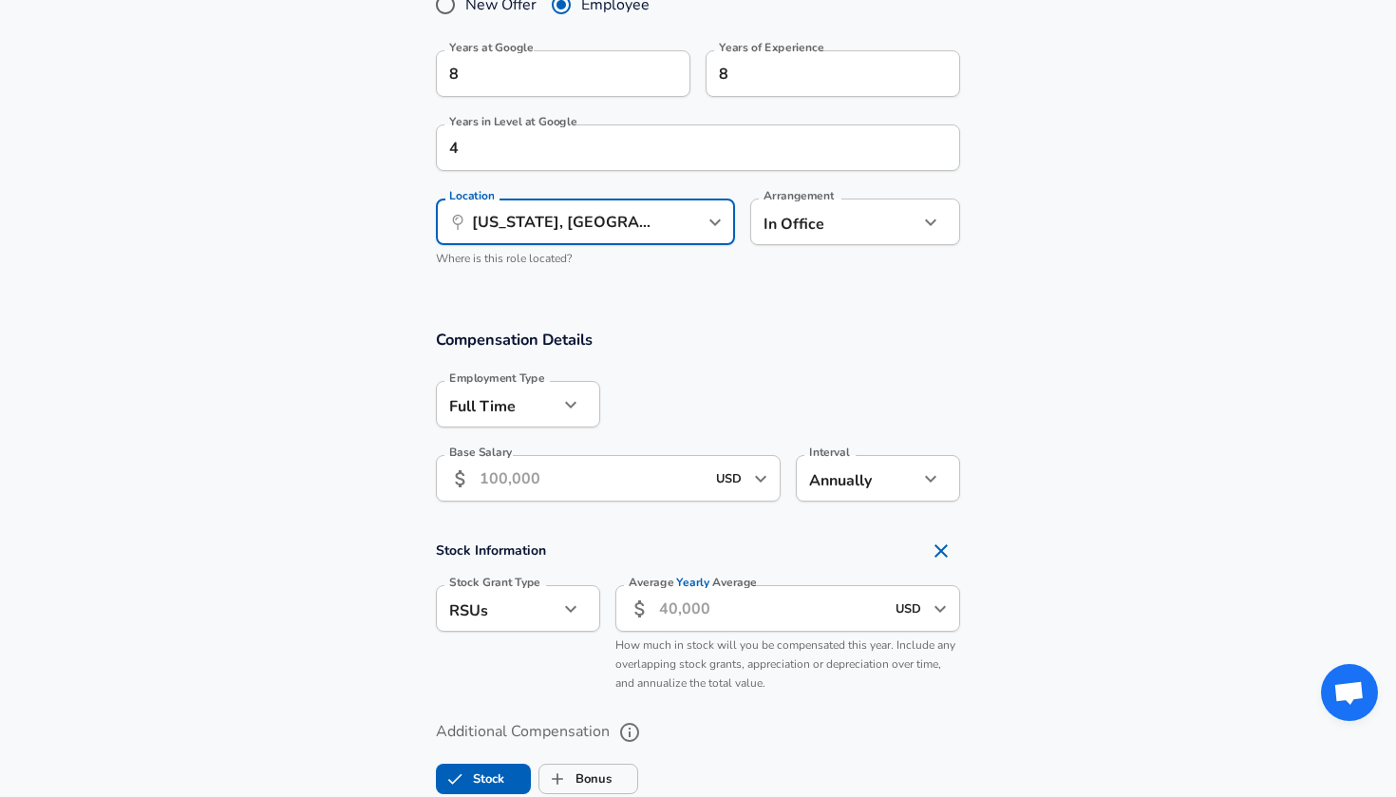
click at [613, 478] on input "Base Salary" at bounding box center [592, 478] width 225 height 47
